Goal: Check status: Check status

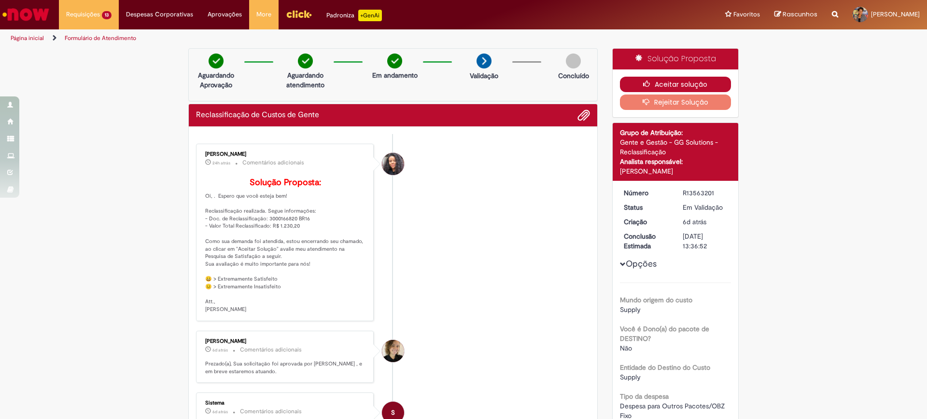
click at [677, 82] on button "Aceitar solução" at bounding box center [675, 84] width 111 height 15
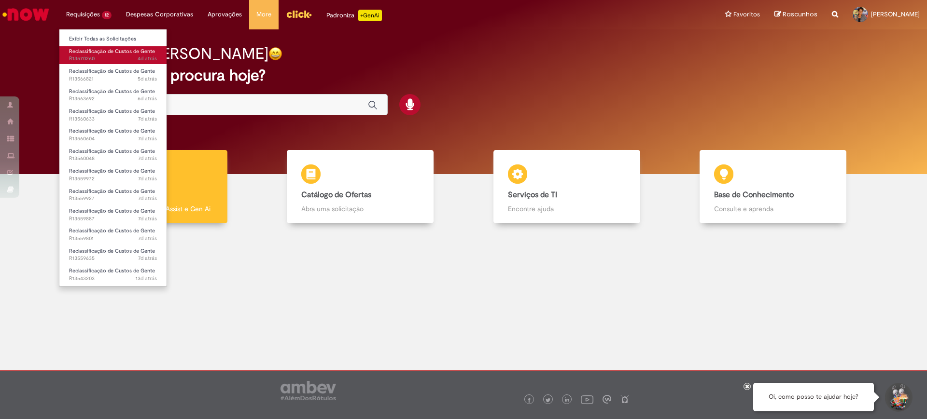
click at [102, 57] on span "4d atrás 4 dias atrás R13570260" at bounding box center [113, 59] width 88 height 8
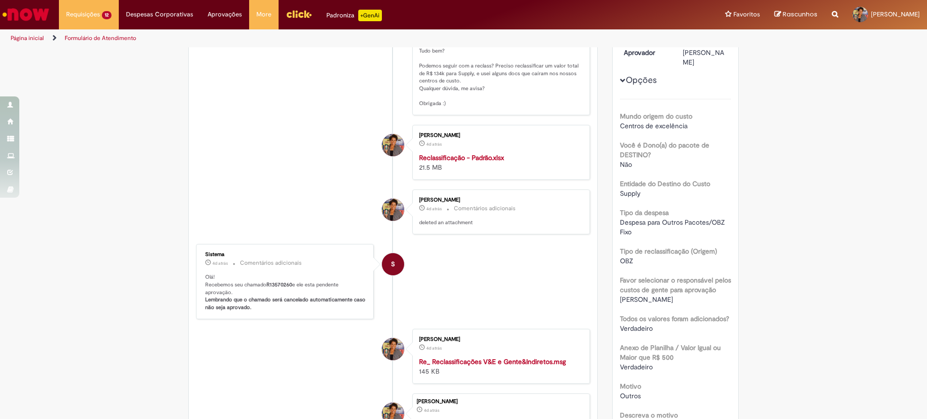
scroll to position [302, 0]
